Goal: Browse casually: Explore the website without a specific task or goal

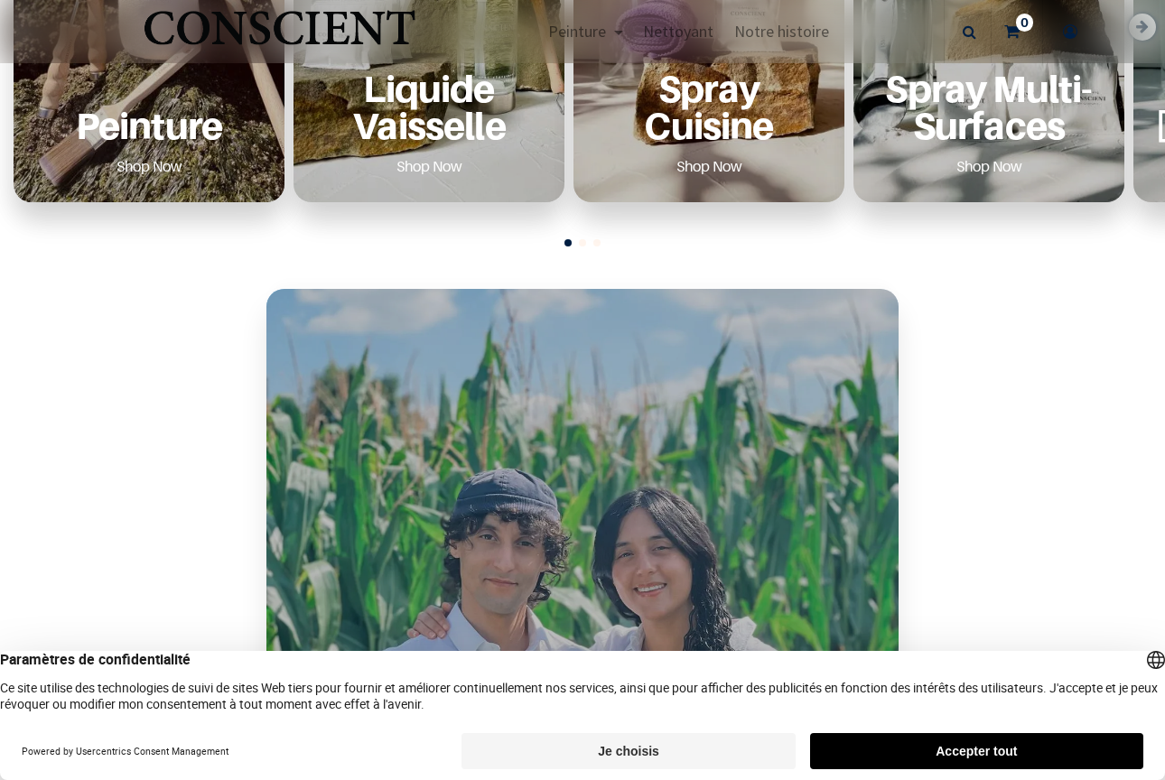
scroll to position [924, 0]
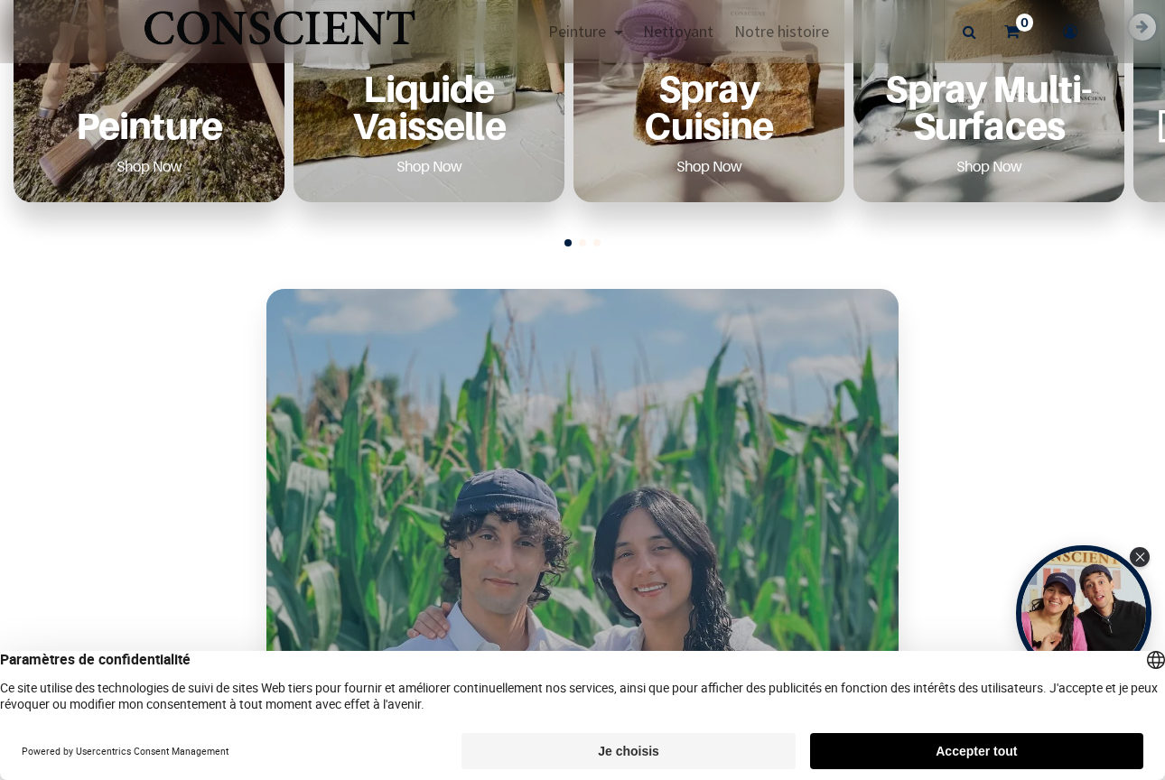
click at [936, 752] on button "Accepter tout" at bounding box center [976, 751] width 333 height 36
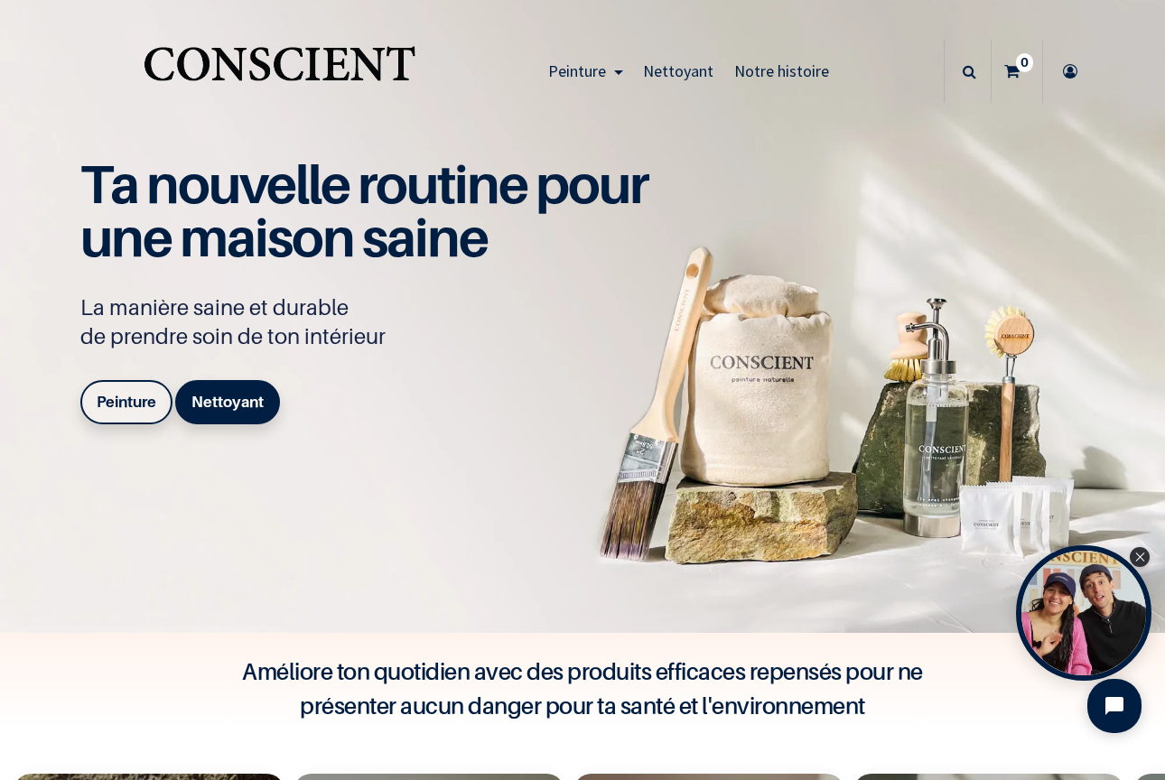
scroll to position [0, 0]
click at [583, 65] on span "Peinture" at bounding box center [577, 70] width 58 height 21
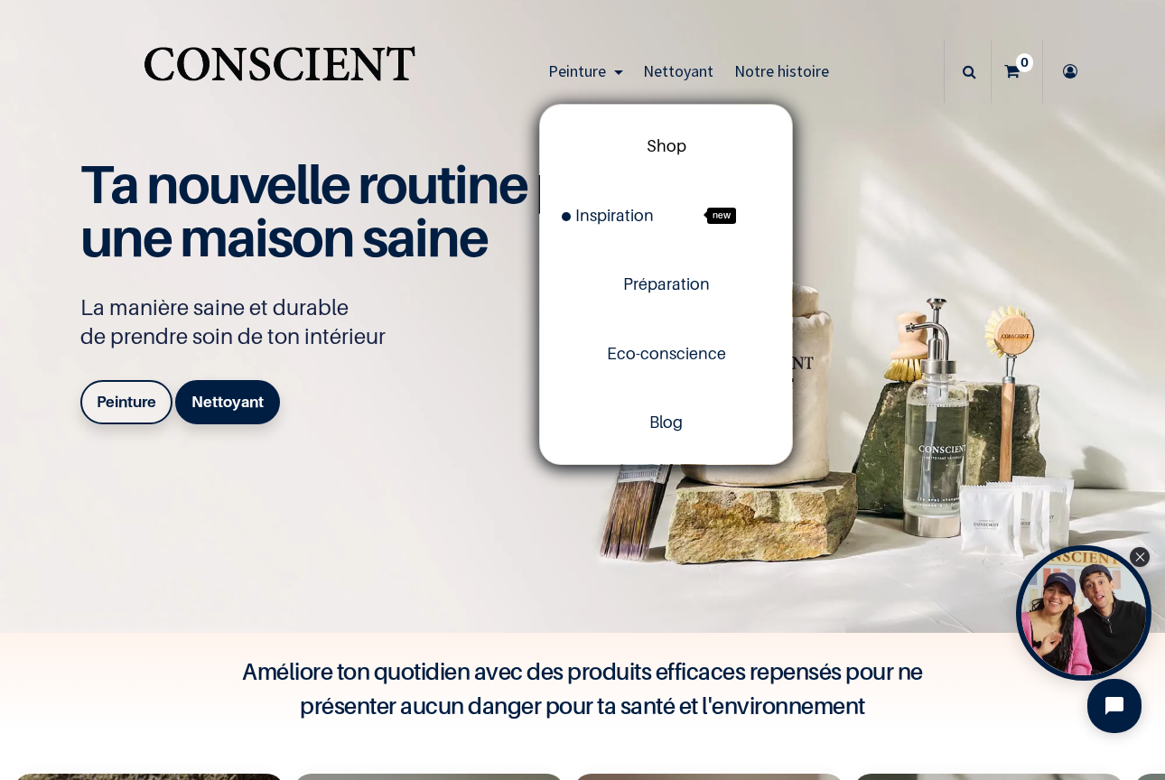
click at [667, 139] on span "Shop" at bounding box center [667, 145] width 40 height 19
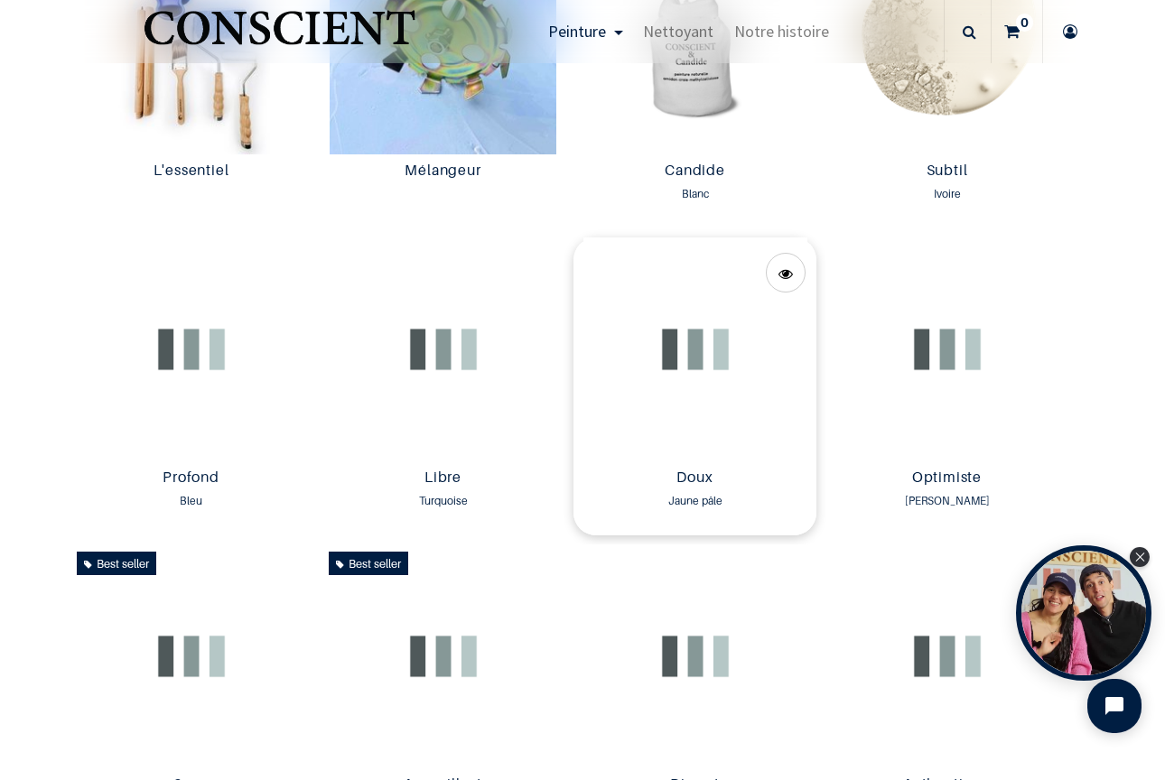
scroll to position [1201, 0]
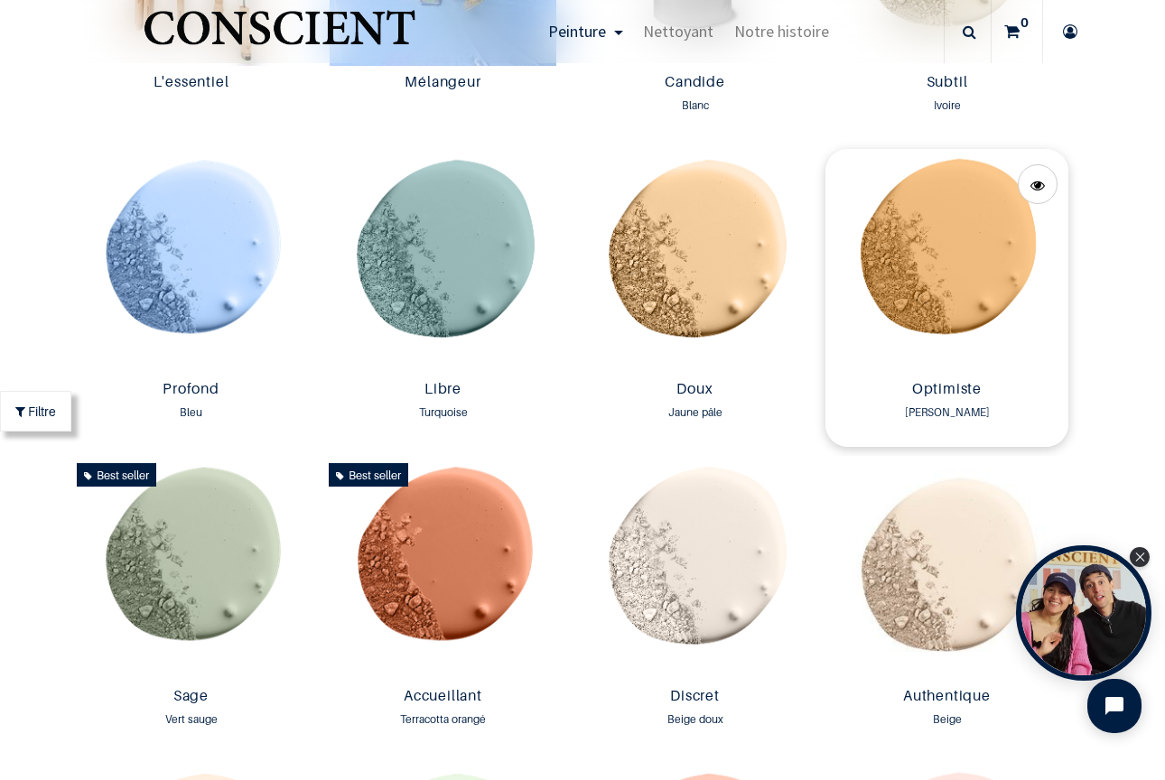
click at [930, 268] on img at bounding box center [946, 261] width 243 height 224
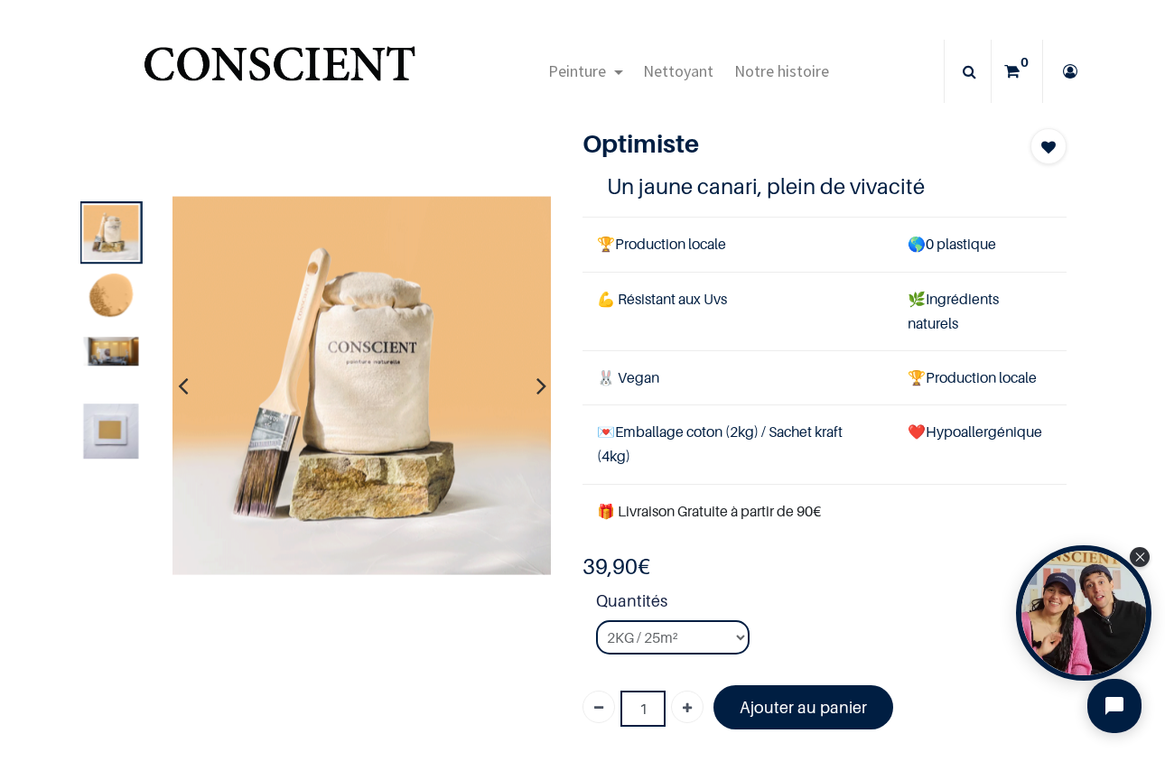
click at [123, 357] on img at bounding box center [111, 352] width 55 height 29
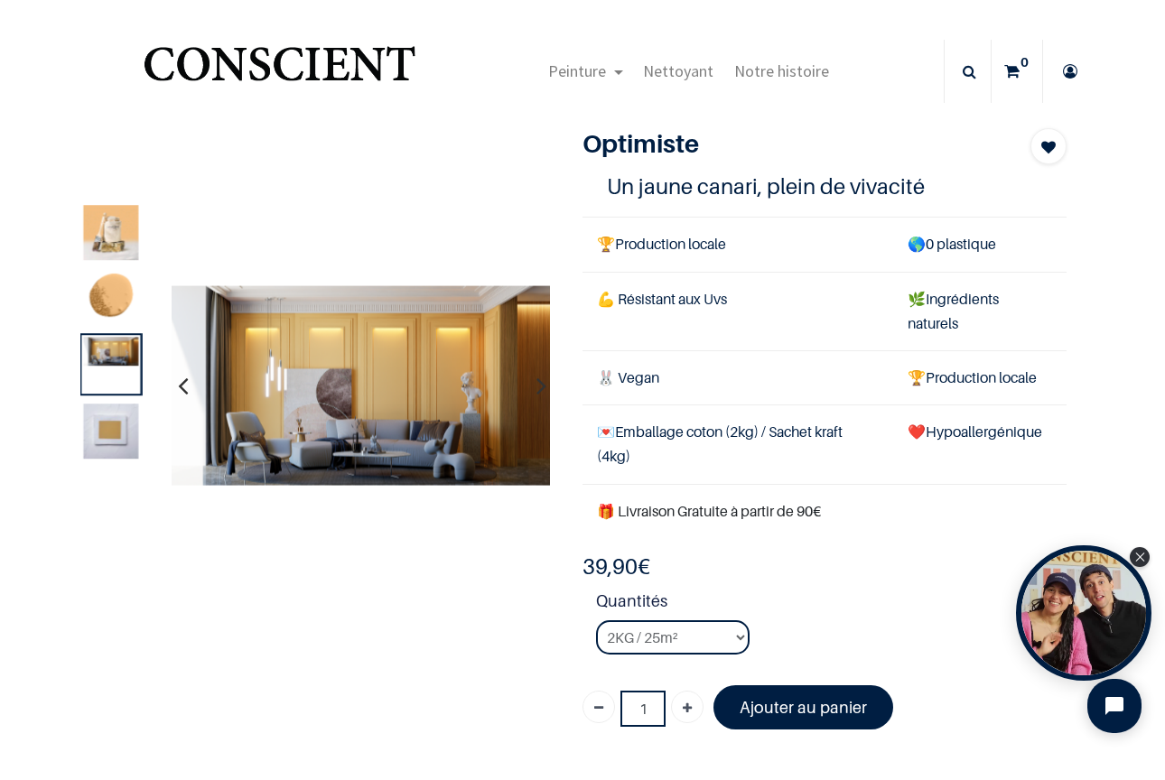
click at [88, 429] on img at bounding box center [111, 431] width 55 height 55
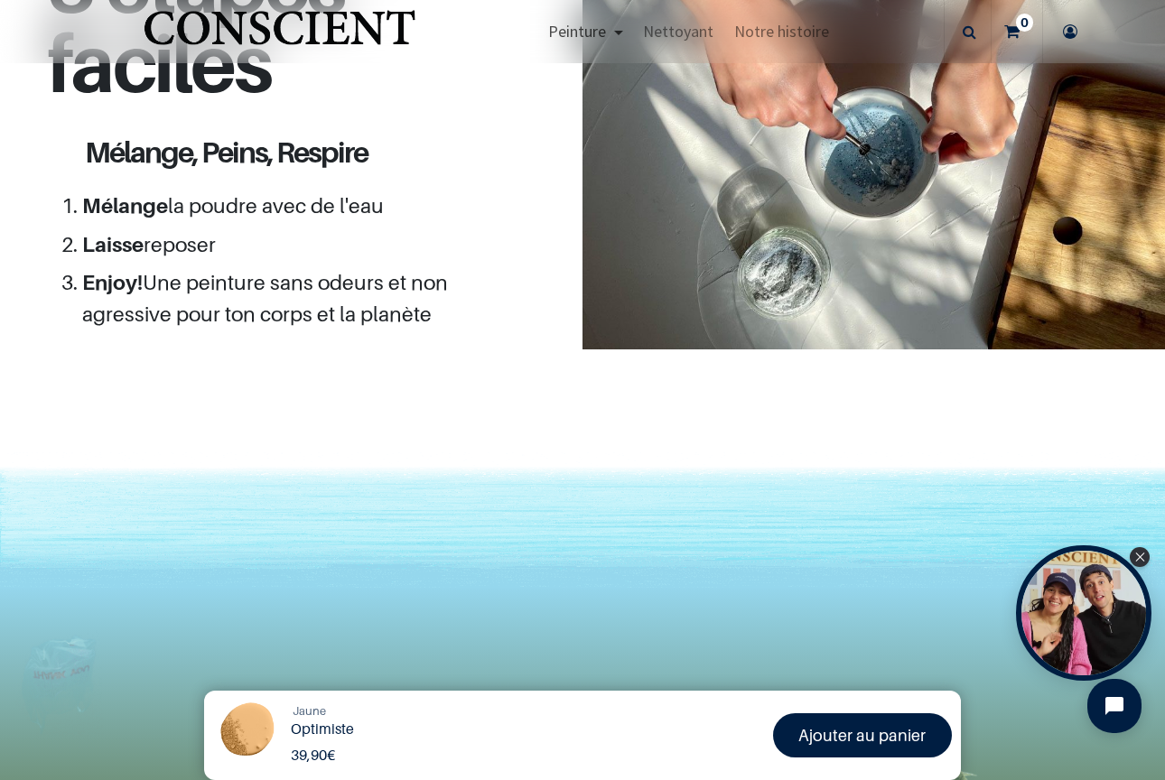
scroll to position [1587, 0]
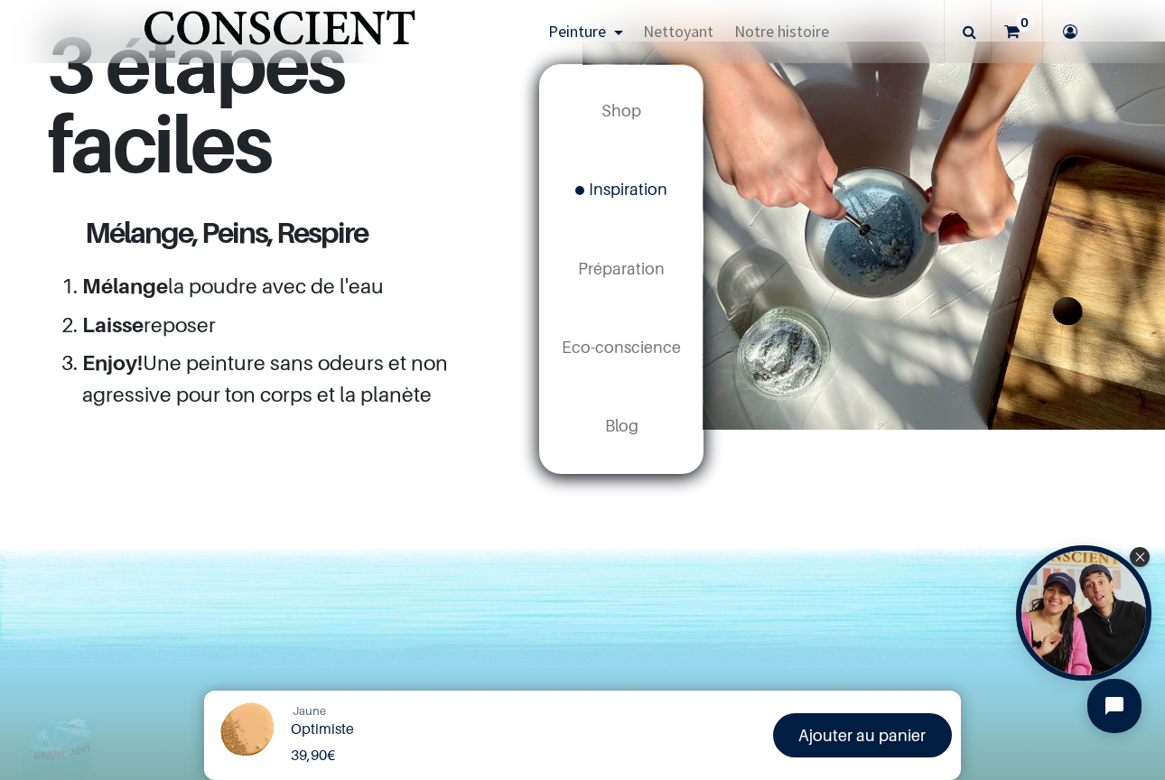
click at [597, 175] on link "Inspiration new" at bounding box center [621, 190] width 163 height 79
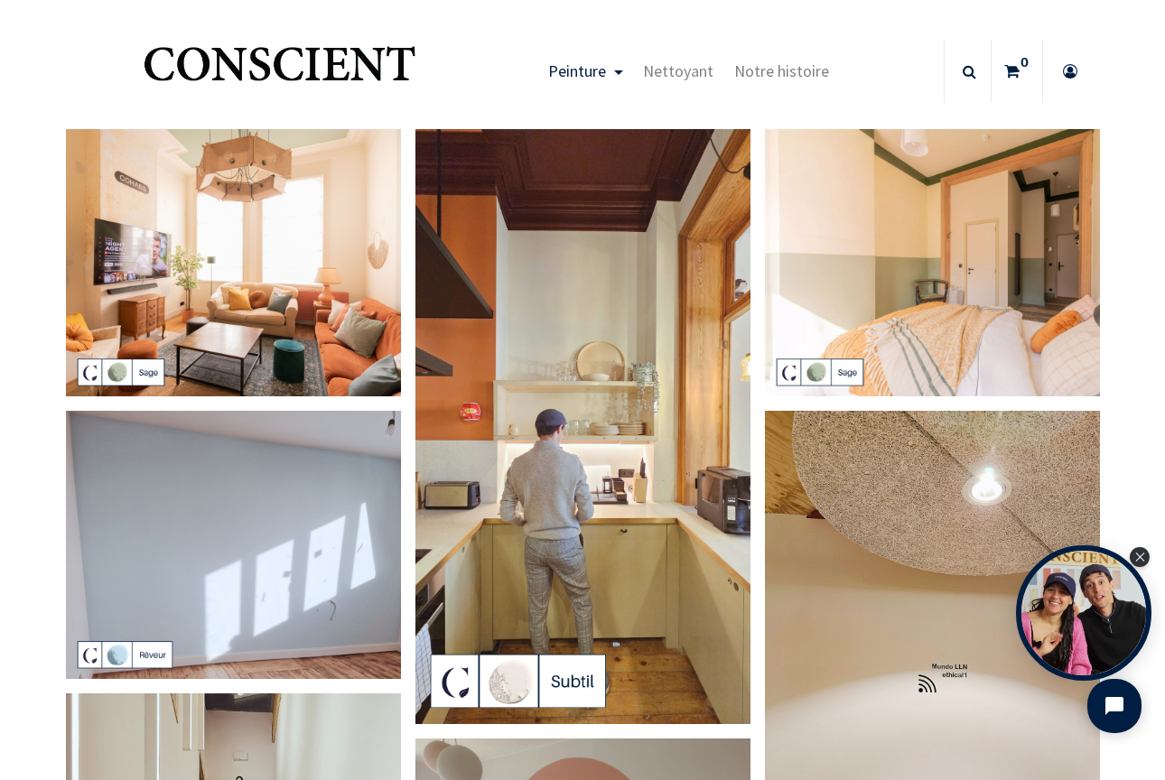
click at [590, 267] on img at bounding box center [582, 427] width 335 height 596
